Goal: Transaction & Acquisition: Book appointment/travel/reservation

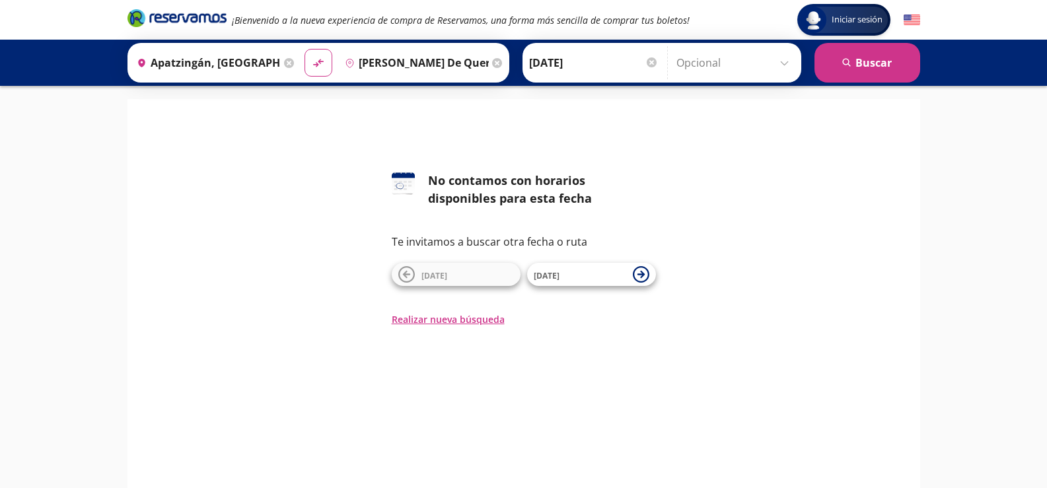
click at [394, 59] on input "[PERSON_NAME] de Querétaro, [GEOGRAPHIC_DATA]" at bounding box center [413, 62] width 149 height 33
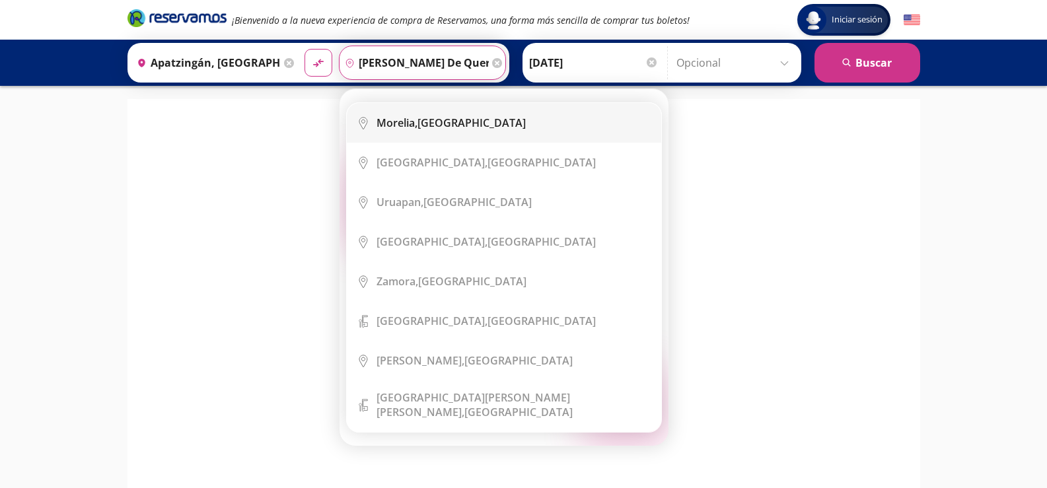
click at [392, 124] on b "Morelia," at bounding box center [396, 123] width 41 height 15
type input "[GEOGRAPHIC_DATA], [GEOGRAPHIC_DATA]"
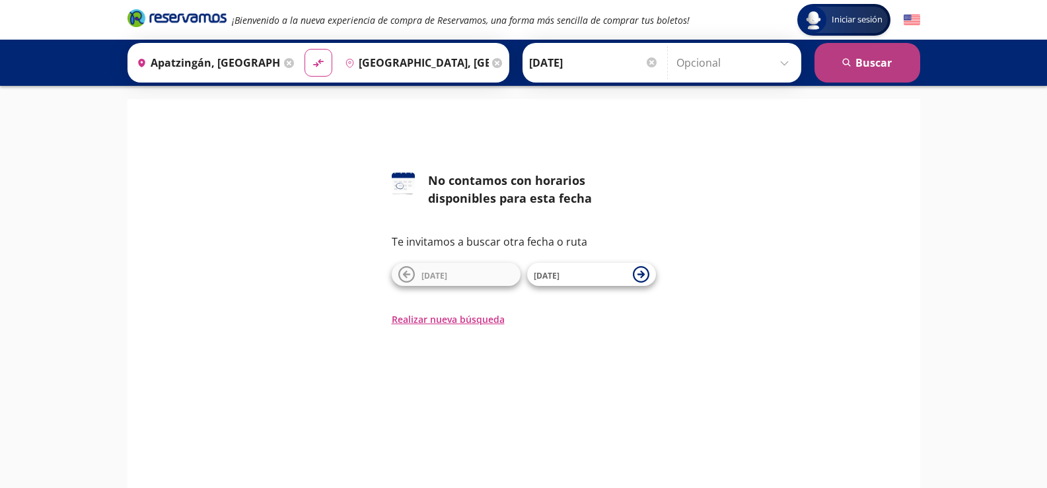
click at [878, 62] on button "search [GEOGRAPHIC_DATA]" at bounding box center [867, 63] width 106 height 40
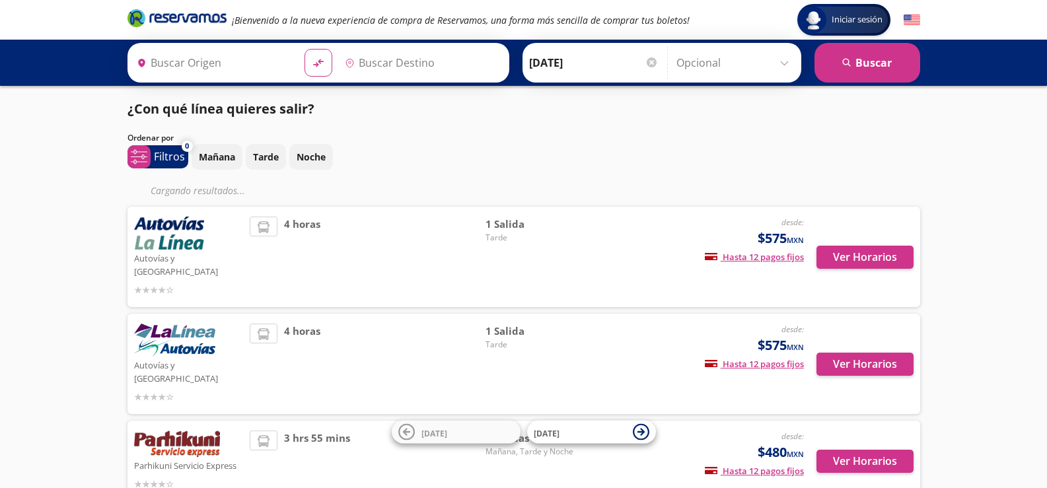
type input "Apatzingán, [GEOGRAPHIC_DATA]"
type input "[GEOGRAPHIC_DATA], [GEOGRAPHIC_DATA]"
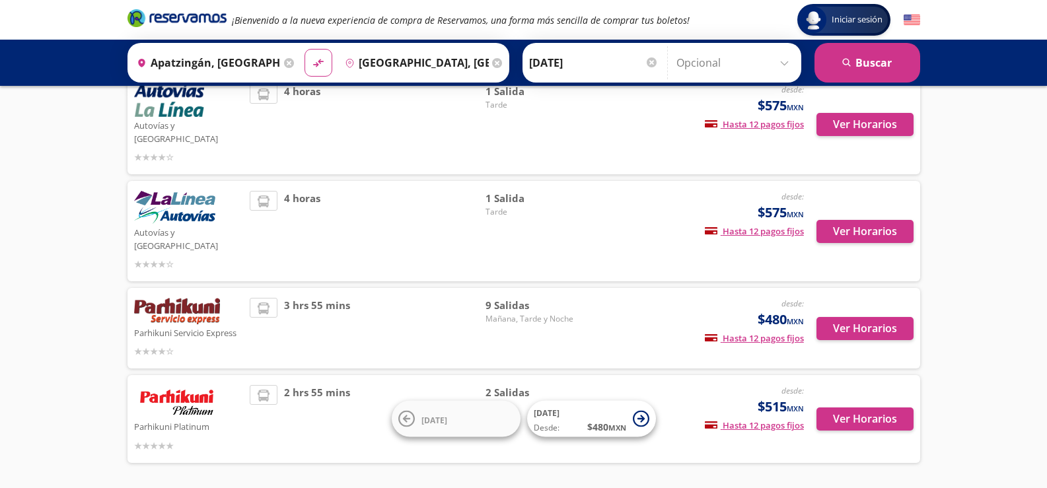
scroll to position [128, 0]
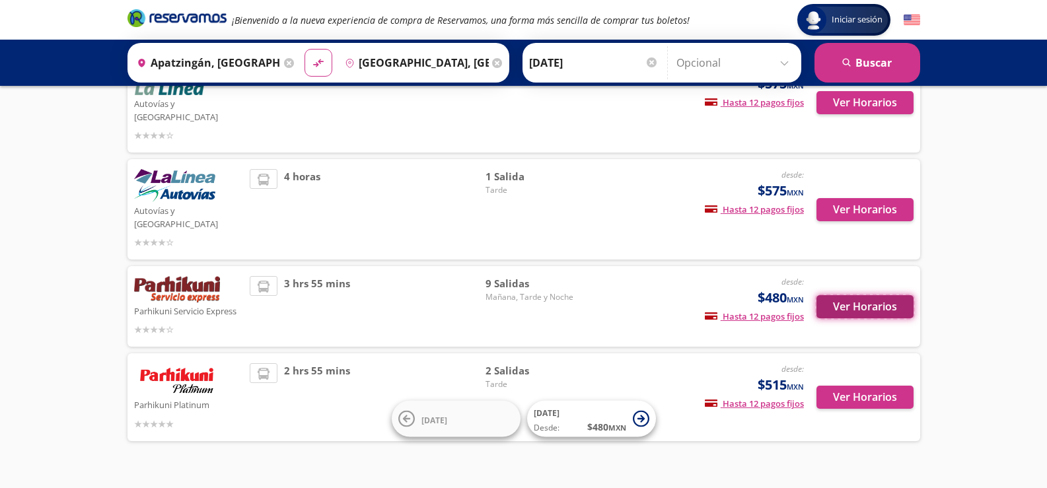
click at [856, 295] on button "Ver Horarios" at bounding box center [864, 306] width 97 height 23
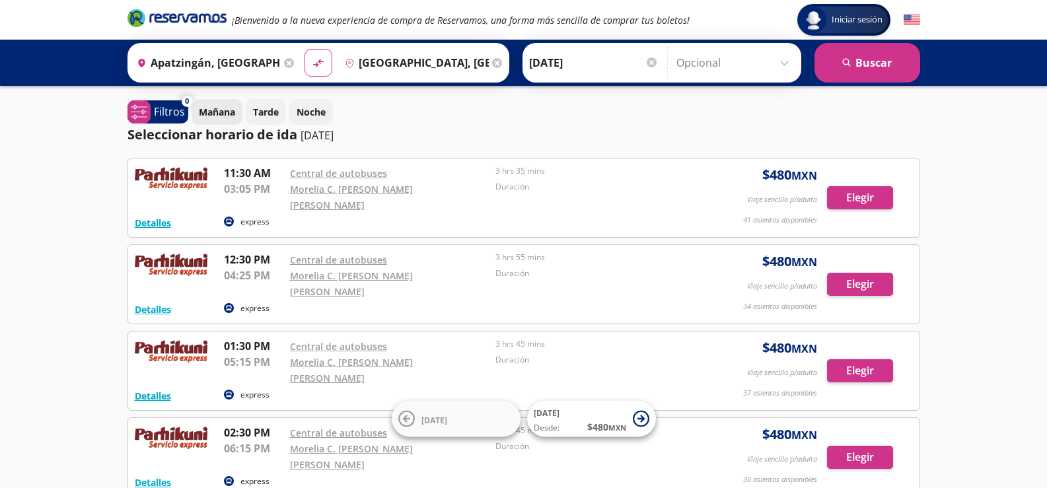
click at [213, 110] on p "Mañana" at bounding box center [217, 112] width 36 height 14
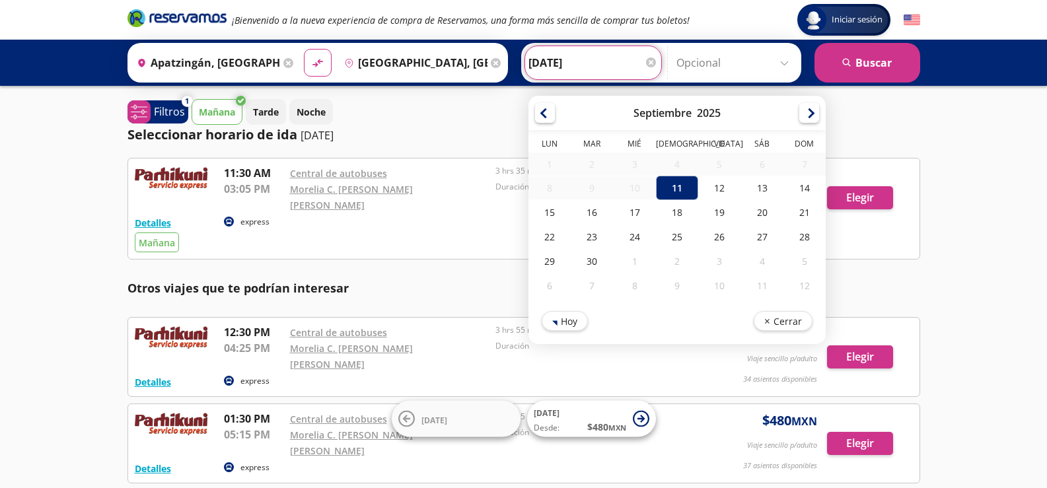
click at [567, 57] on input "[DATE]" at bounding box center [592, 62] width 129 height 33
click at [720, 179] on div "12" at bounding box center [719, 188] width 42 height 24
type input "[DATE]"
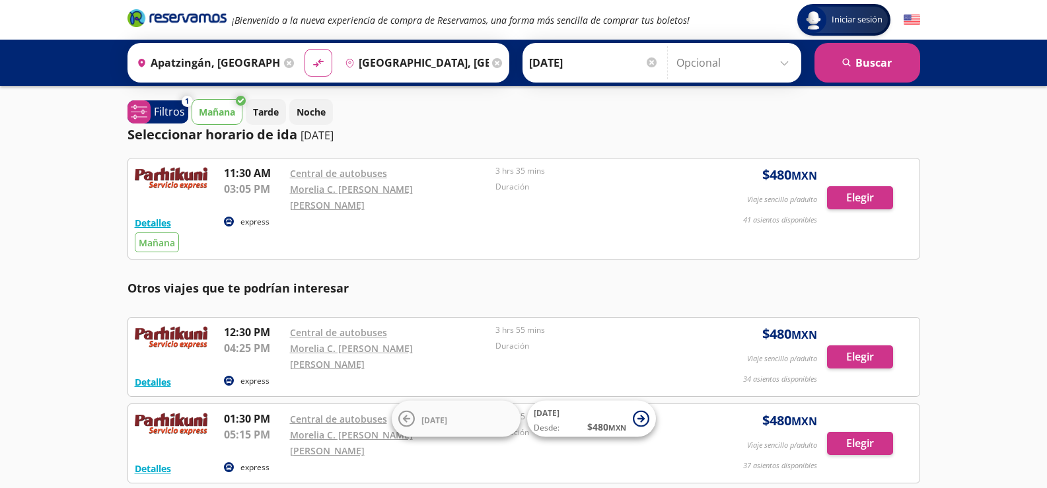
click at [720, 179] on div "Detalles express Mañana 11:30 AM Central de autobuses 03:05 PM Morelia C. [PERS…" at bounding box center [524, 208] width 778 height 87
click at [866, 65] on button "search [GEOGRAPHIC_DATA]" at bounding box center [867, 63] width 106 height 40
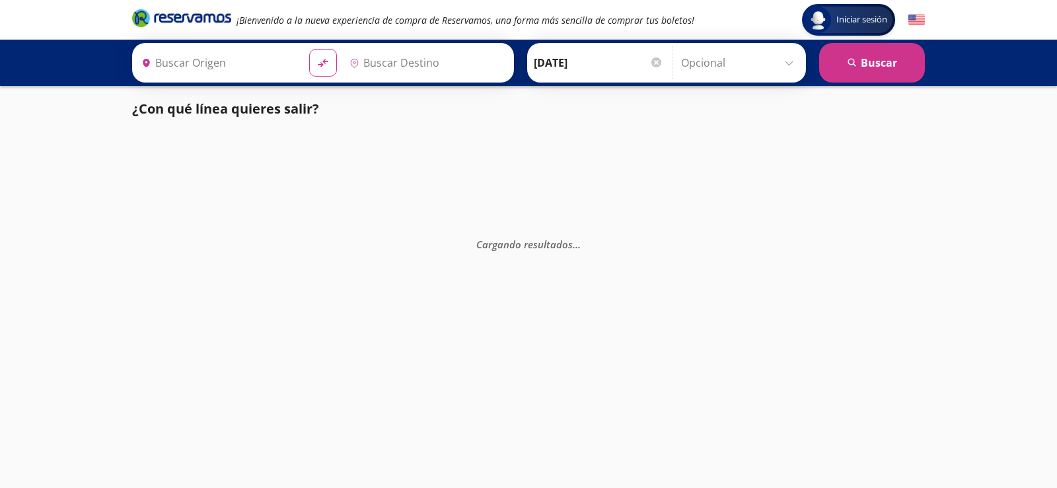
type input "[GEOGRAPHIC_DATA], [GEOGRAPHIC_DATA]"
type input "Apatzingán, [GEOGRAPHIC_DATA]"
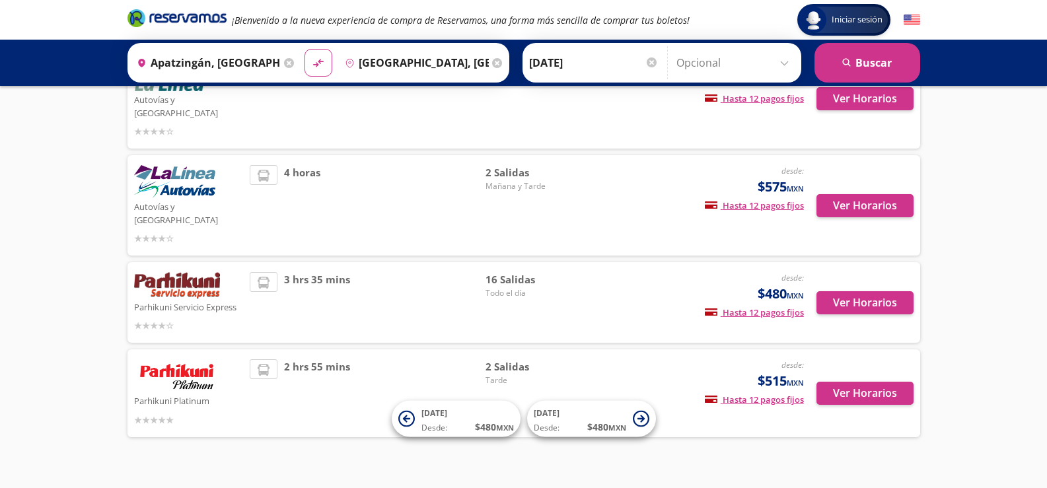
scroll to position [128, 0]
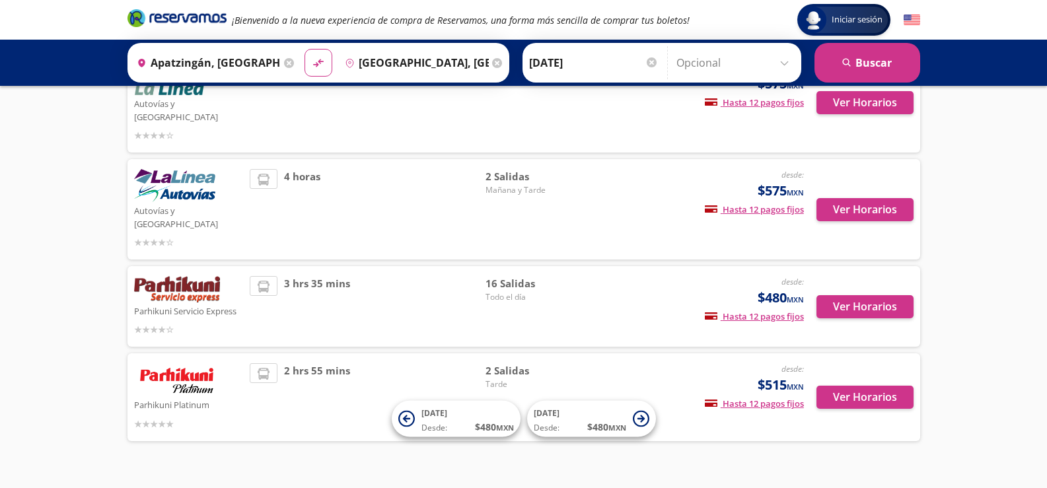
click at [174, 276] on img at bounding box center [177, 289] width 86 height 26
click at [858, 295] on button "Ver Horarios" at bounding box center [864, 306] width 97 height 23
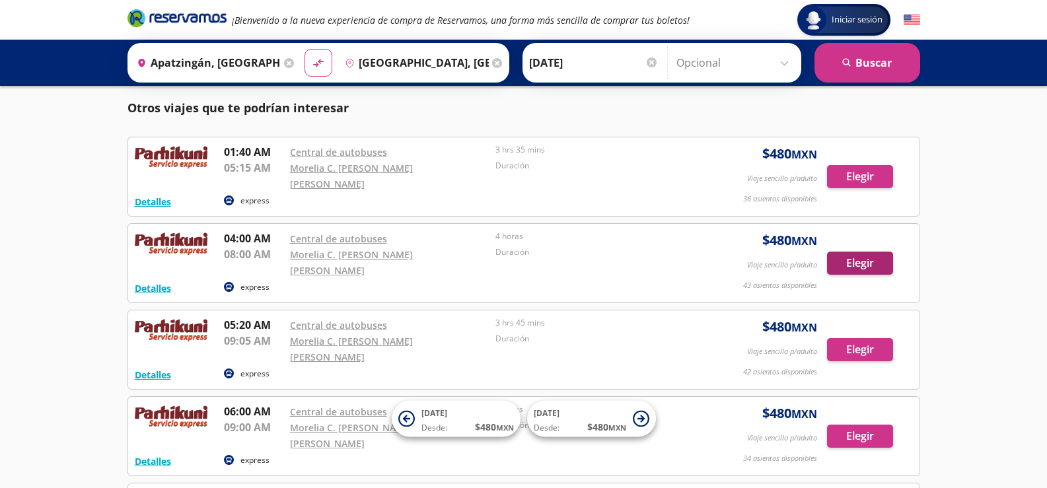
scroll to position [528, 0]
